Goal: Task Accomplishment & Management: Manage account settings

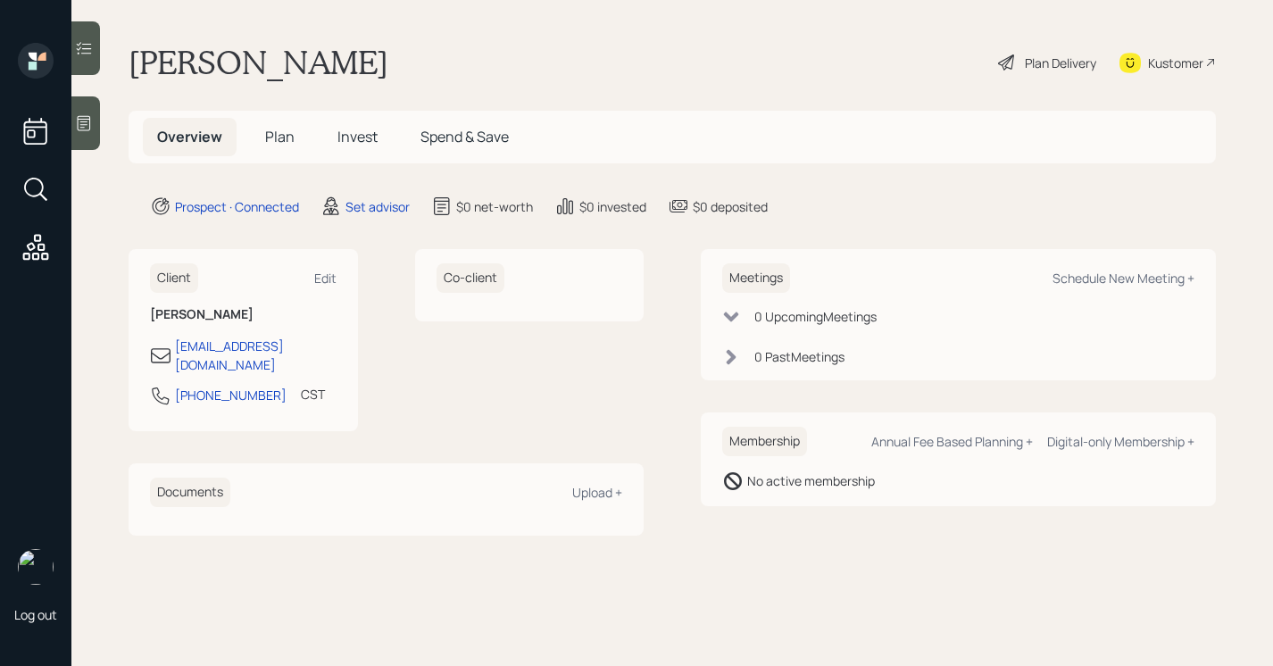
click at [1111, 300] on div "Meetings Schedule New Meeting + 0 Upcoming Meeting s 0 Past Meeting s" at bounding box center [958, 314] width 515 height 131
click at [1111, 290] on div "Meetings Schedule New Meeting +" at bounding box center [958, 277] width 472 height 29
click at [1101, 280] on div "Schedule New Meeting +" at bounding box center [1123, 278] width 142 height 17
select select "round-robin"
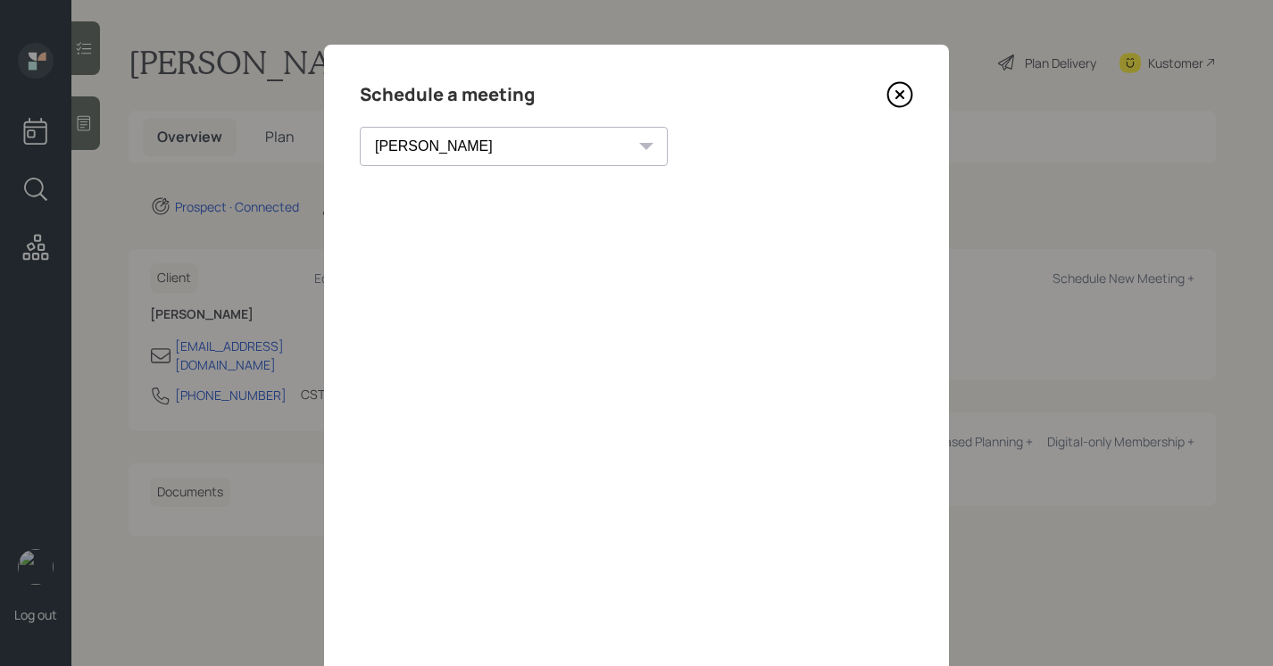
click at [896, 96] on icon at bounding box center [899, 94] width 7 height 7
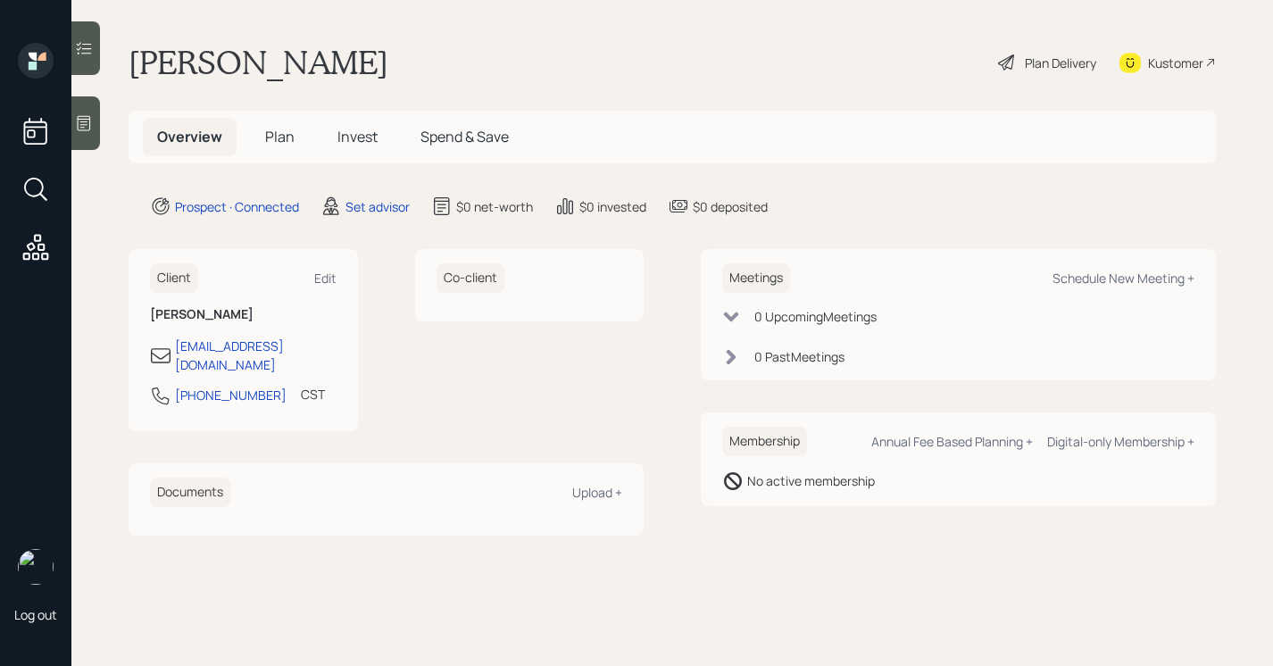
click at [86, 121] on icon at bounding box center [84, 123] width 13 height 15
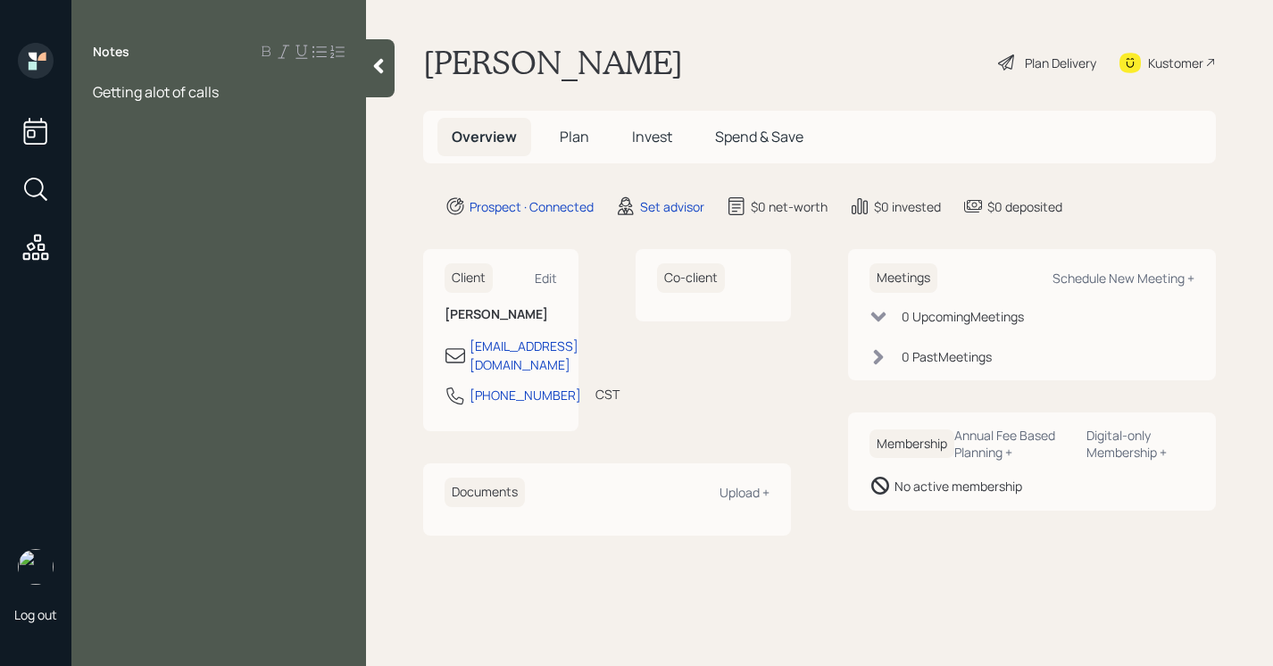
click at [371, 75] on div at bounding box center [380, 68] width 29 height 58
